Goal: Task Accomplishment & Management: Use online tool/utility

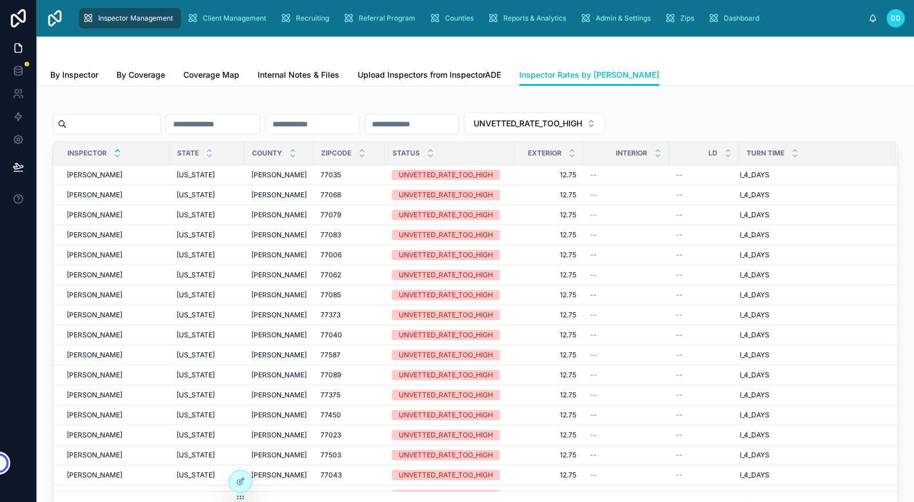
click at [422, 98] on div "UNVETTED_RATE_TOO_HIGH Inspector State County ZipCode Status Exterior Interior …" at bounding box center [475, 309] width 859 height 428
click at [304, 17] on span "Recruiting" at bounding box center [312, 18] width 33 height 9
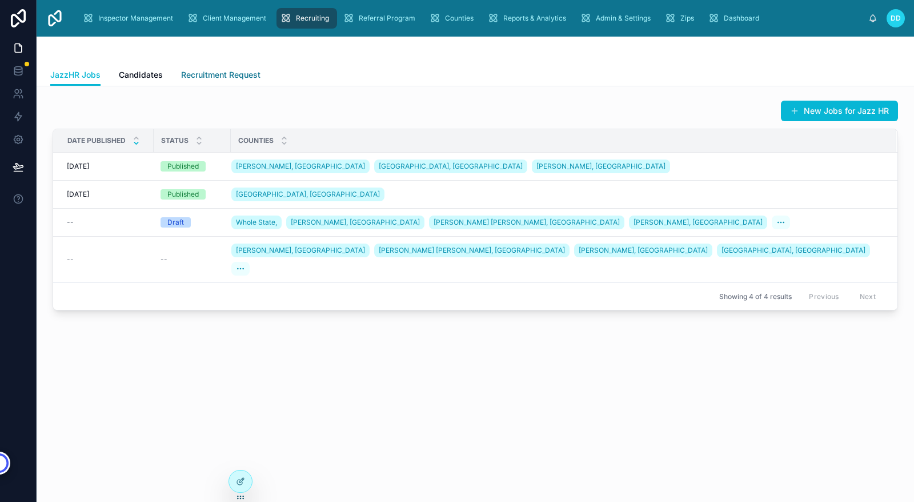
click at [196, 69] on span "Recruitment Request" at bounding box center [220, 74] width 79 height 11
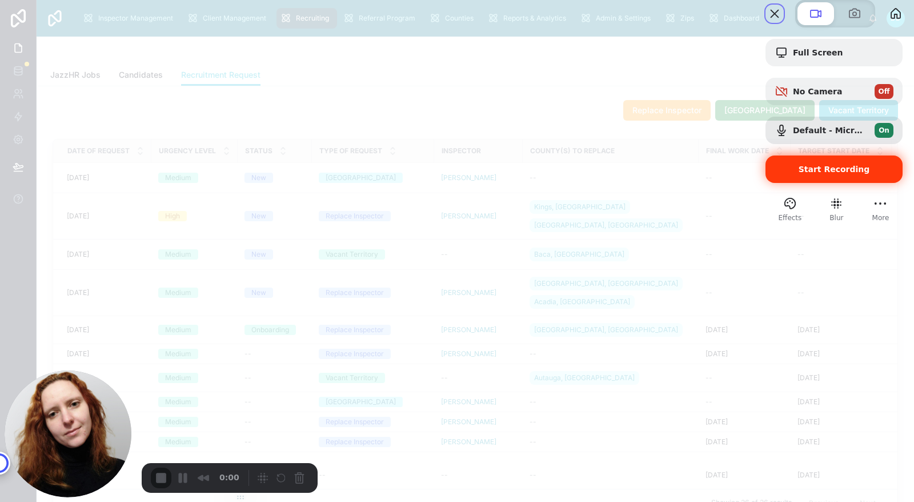
click at [803, 174] on span "Start Recording" at bounding box center [834, 169] width 71 height 9
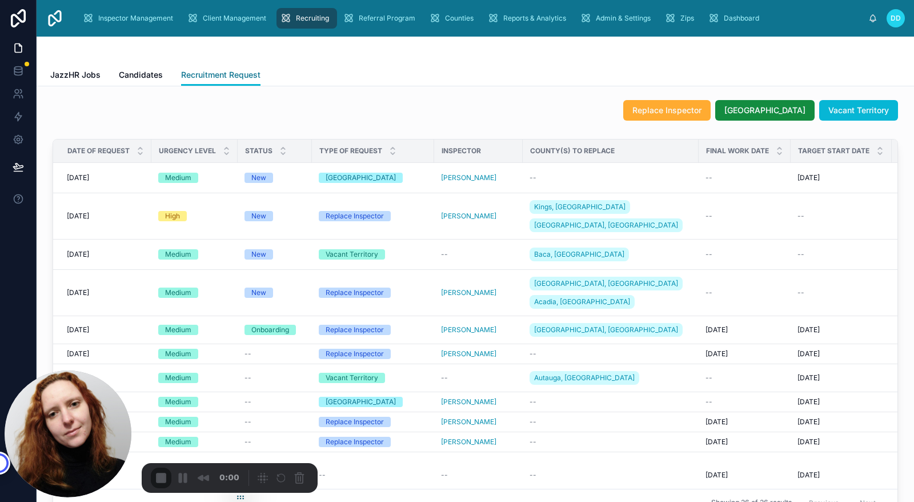
scroll to position [1, 0]
click at [609, 173] on div "--" at bounding box center [611, 177] width 162 height 9
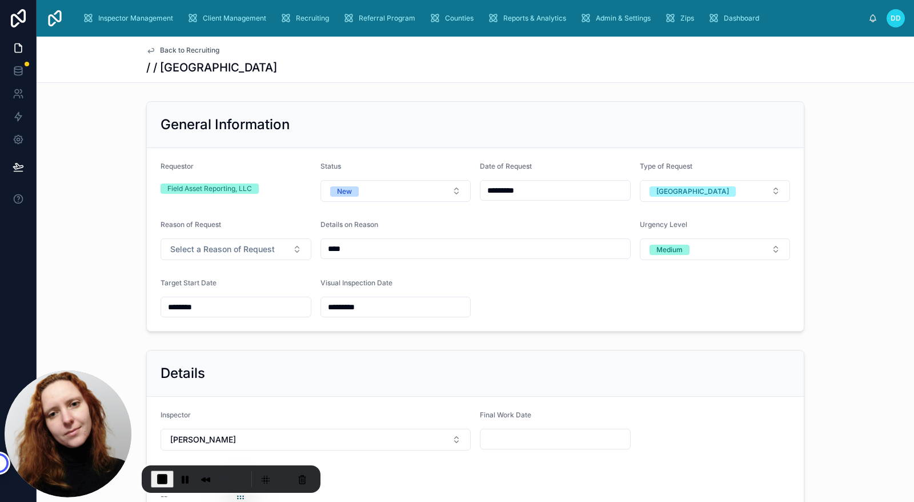
click at [161, 49] on span "Back to Recruiting" at bounding box center [189, 50] width 59 height 9
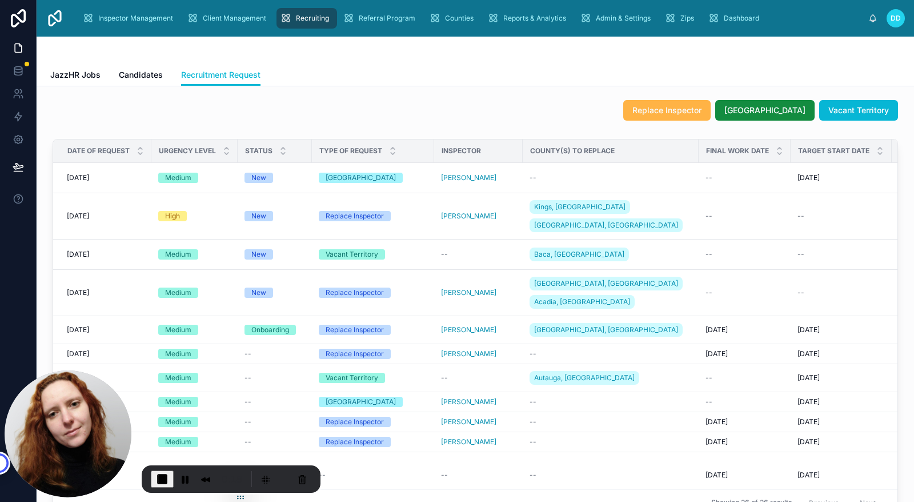
click at [663, 109] on span "Replace Inspector" at bounding box center [666, 110] width 69 height 11
click at [678, 106] on span "Replace Inspector" at bounding box center [666, 110] width 69 height 11
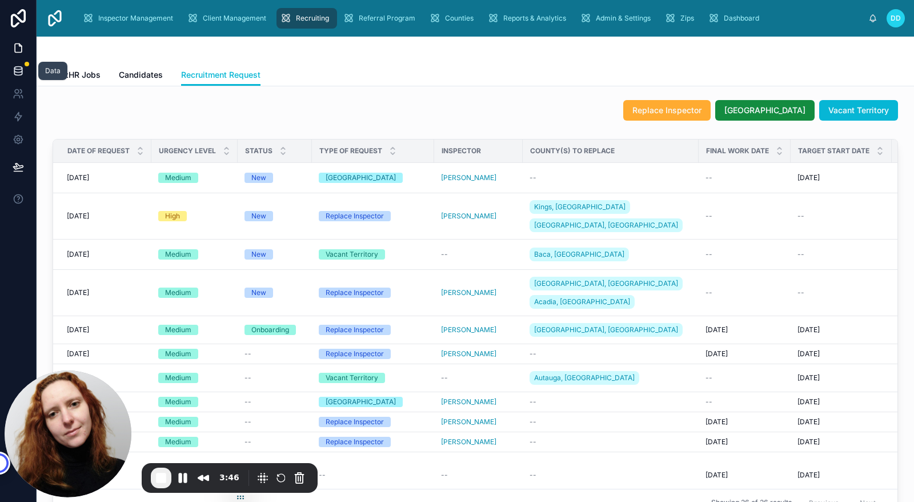
click at [19, 68] on icon at bounding box center [18, 70] width 11 height 11
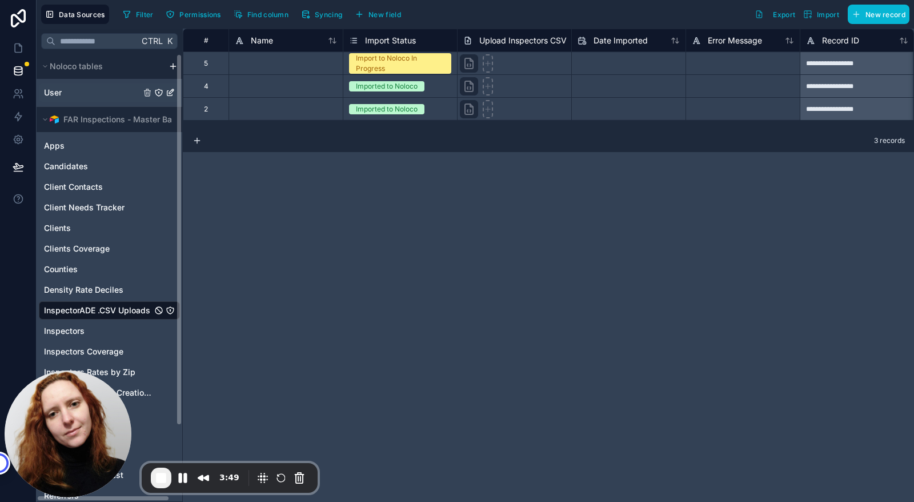
click at [54, 89] on span "User" at bounding box center [53, 92] width 18 height 11
